Goal: Complete application form

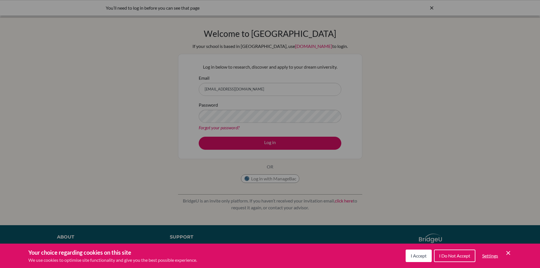
click at [425, 258] on span "I Accept" at bounding box center [419, 255] width 16 height 5
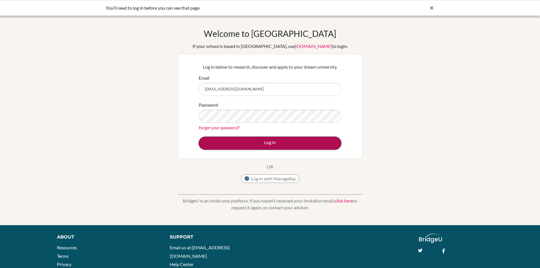
click at [279, 144] on button "Log in" at bounding box center [270, 143] width 143 height 13
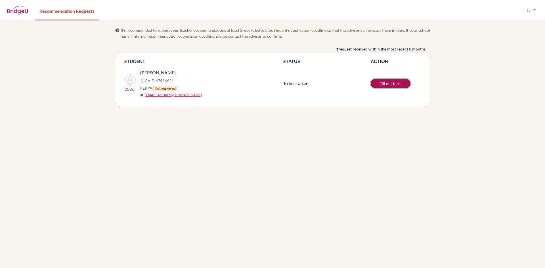
click at [377, 86] on link "Fill out form" at bounding box center [390, 83] width 40 height 9
